Goal: Communication & Community: Answer question/provide support

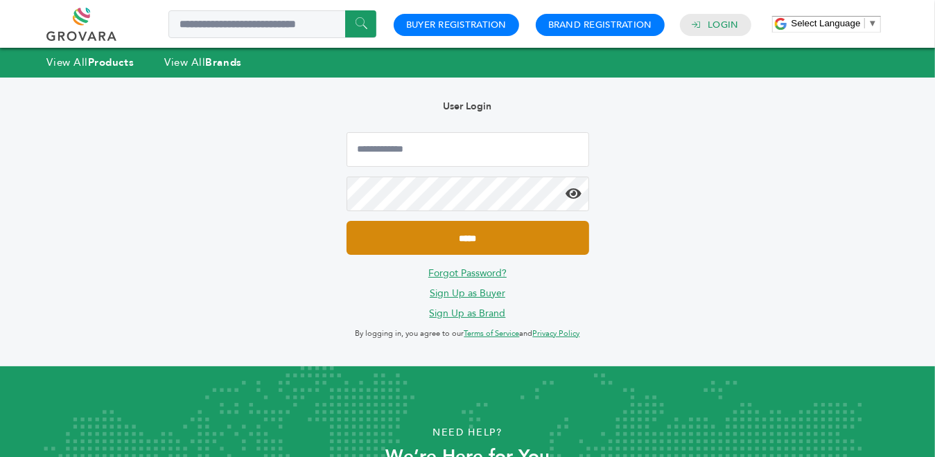
type input "**********"
click at [496, 238] on input "*****" at bounding box center [468, 238] width 243 height 34
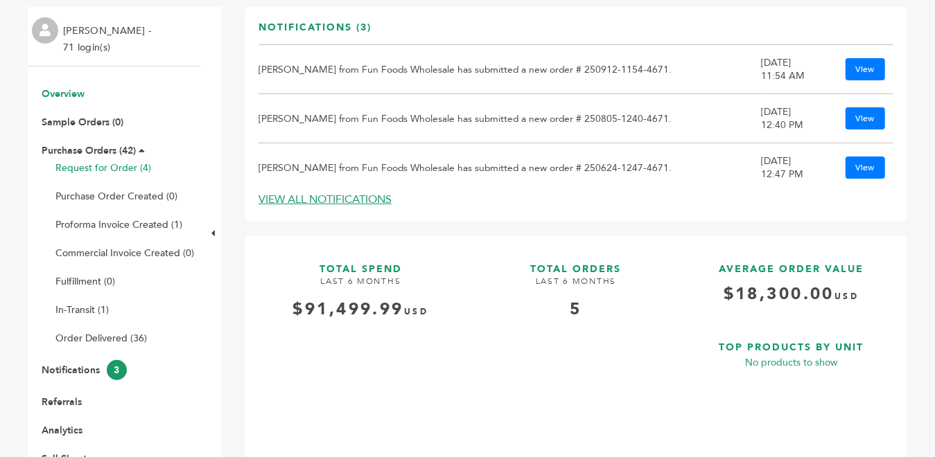
scroll to position [139, 0]
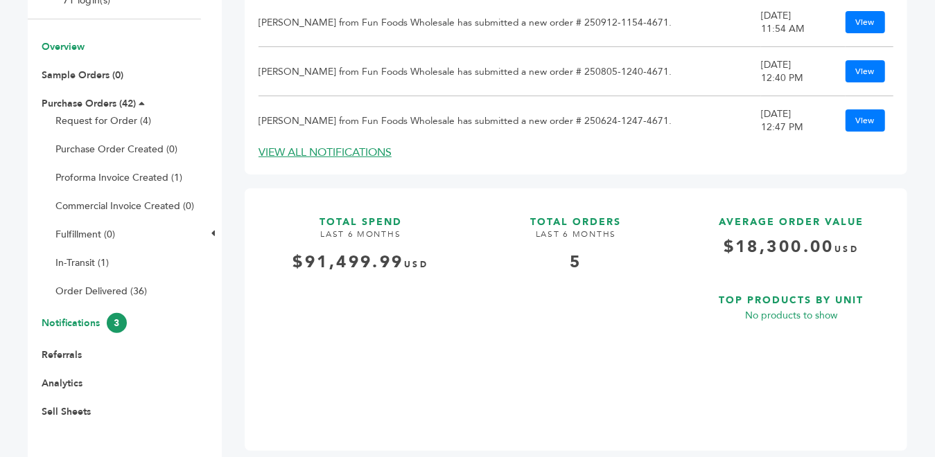
click at [98, 328] on link "Notifications 3" at bounding box center [84, 323] width 85 height 13
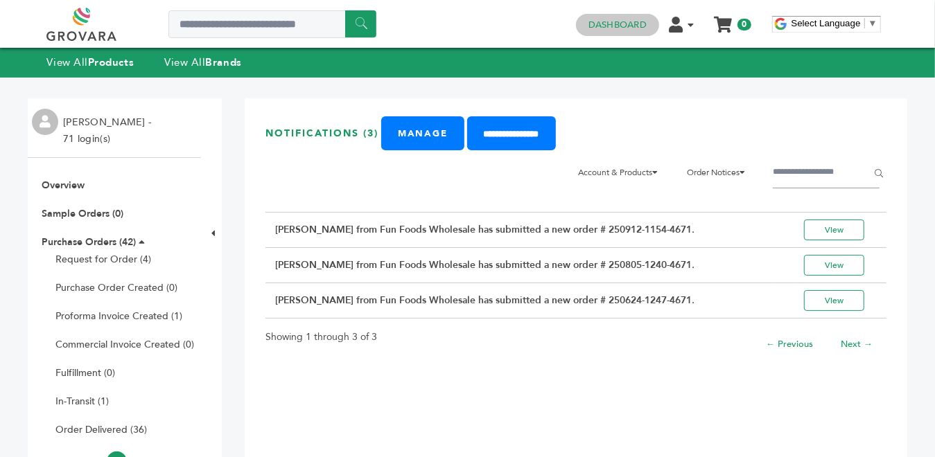
click at [611, 21] on link "Dashboard" at bounding box center [617, 25] width 58 height 12
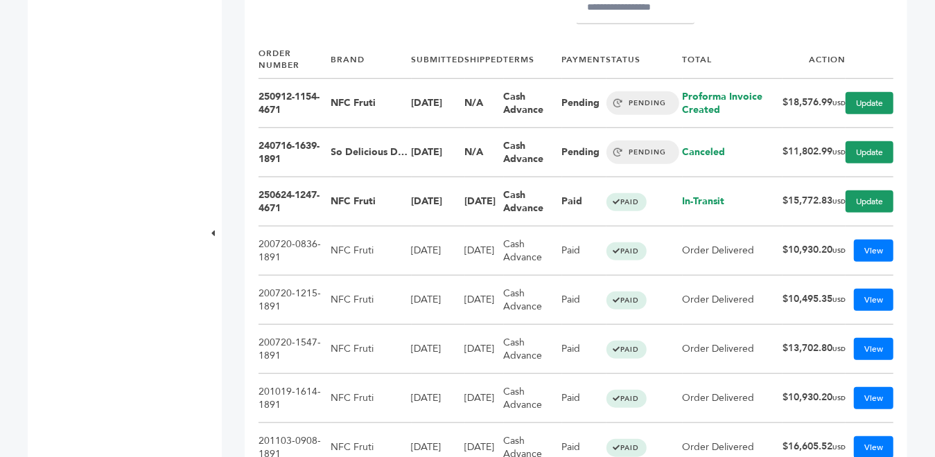
scroll to position [554, 0]
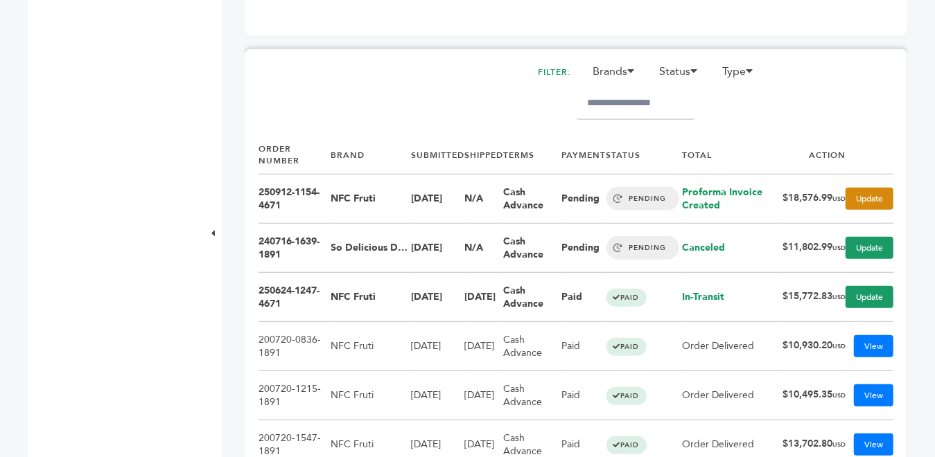
click at [861, 193] on link "Update" at bounding box center [870, 199] width 48 height 22
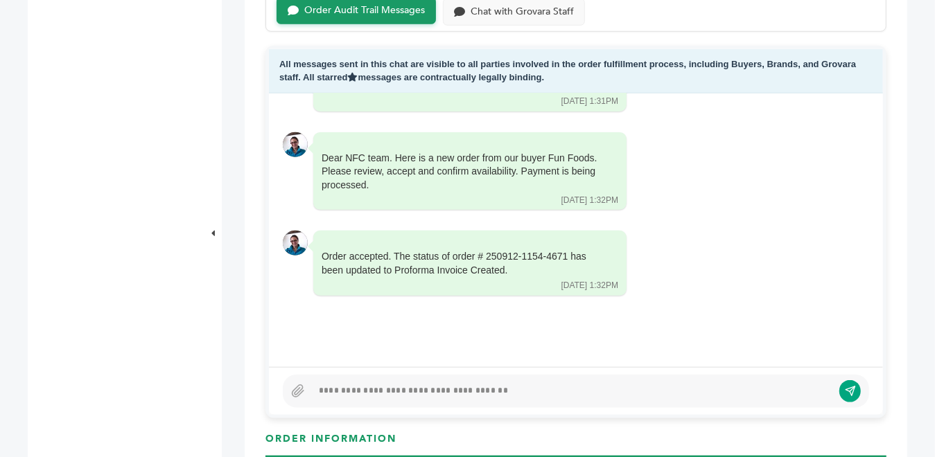
scroll to position [832, 0]
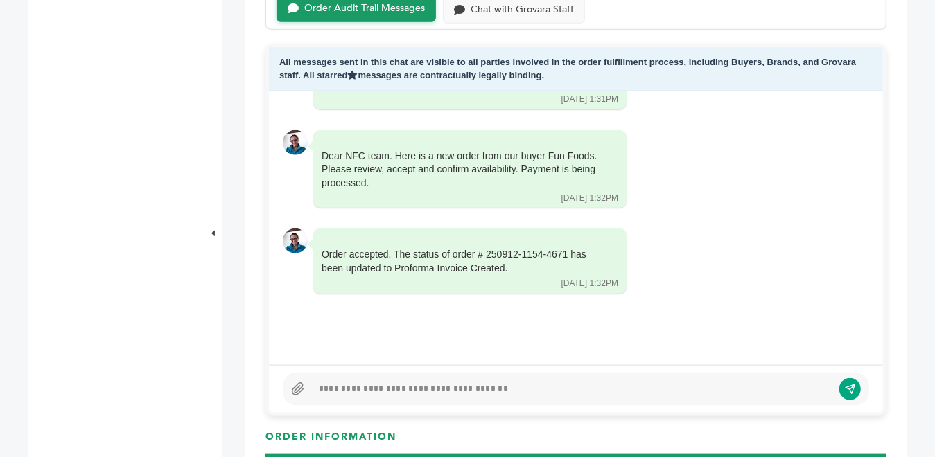
click at [292, 383] on icon at bounding box center [298, 390] width 14 height 14
click at [0, 0] on input "file" at bounding box center [0, 0] width 0 height 0
click at [297, 385] on icon at bounding box center [297, 389] width 11 height 12
click at [0, 0] on input "file" at bounding box center [0, 0] width 0 height 0
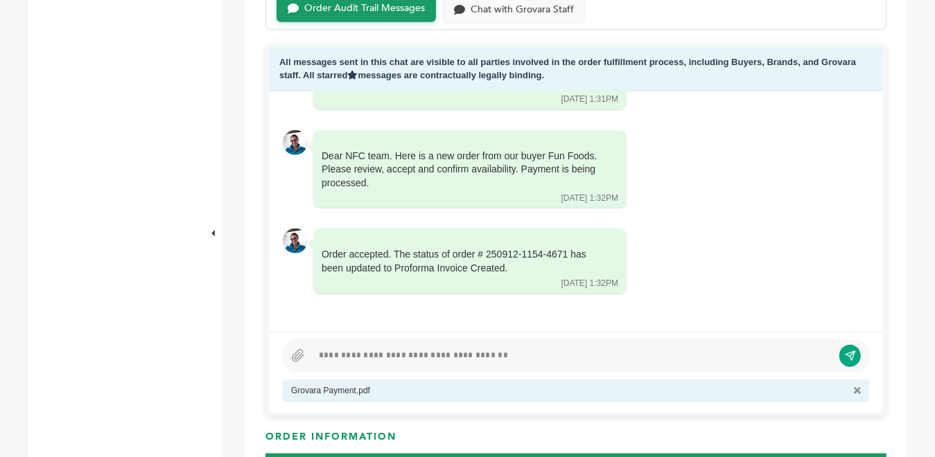
click at [324, 354] on div at bounding box center [572, 356] width 520 height 17
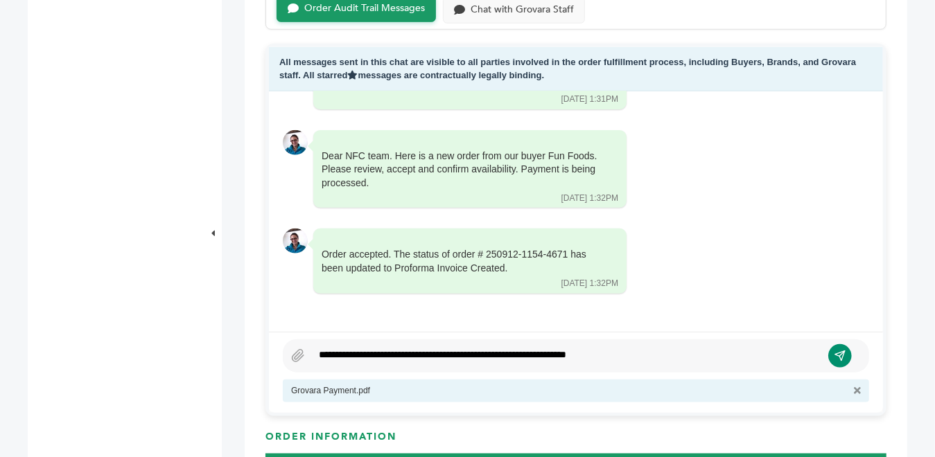
click at [841, 358] on icon "submit" at bounding box center [840, 356] width 10 height 10
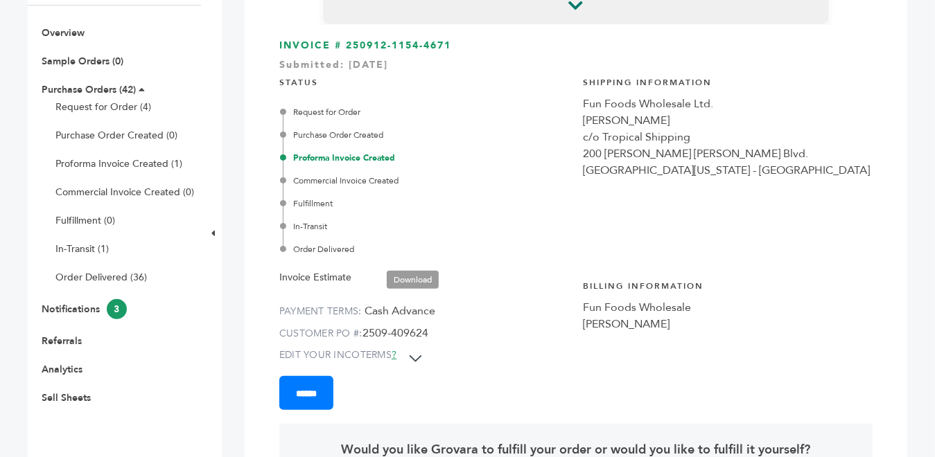
scroll to position [0, 0]
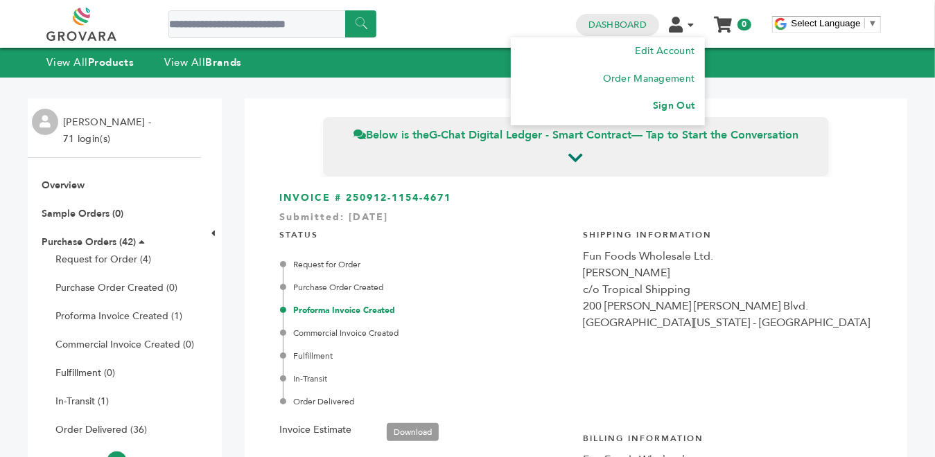
click at [683, 103] on link "Sign Out" at bounding box center [674, 105] width 42 height 13
